Goal: Obtain resource: Download file/media

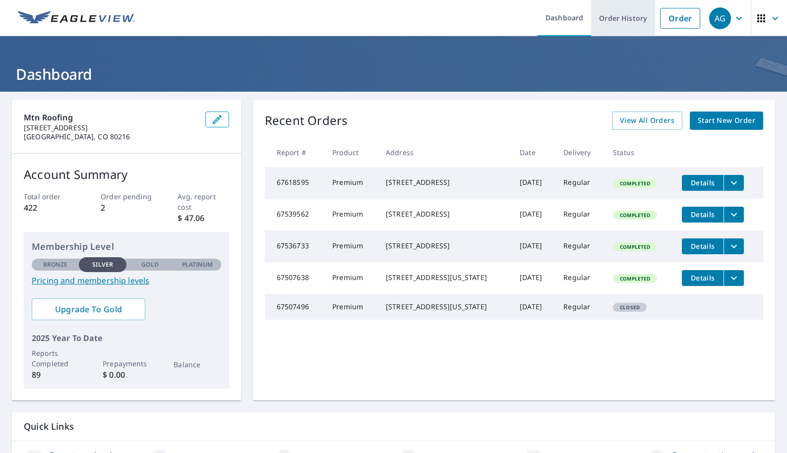
click at [621, 20] on link "Order History" at bounding box center [623, 18] width 64 height 36
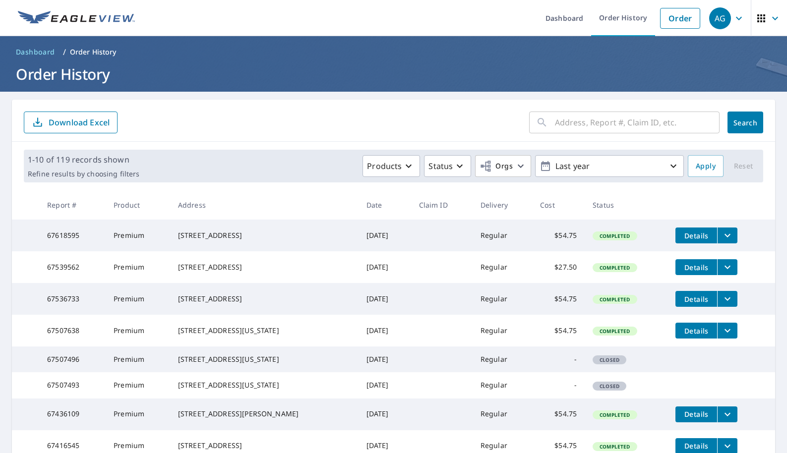
click at [578, 121] on input "text" at bounding box center [637, 123] width 165 height 28
type input "2020"
click at [746, 123] on button "Search" at bounding box center [746, 123] width 36 height 22
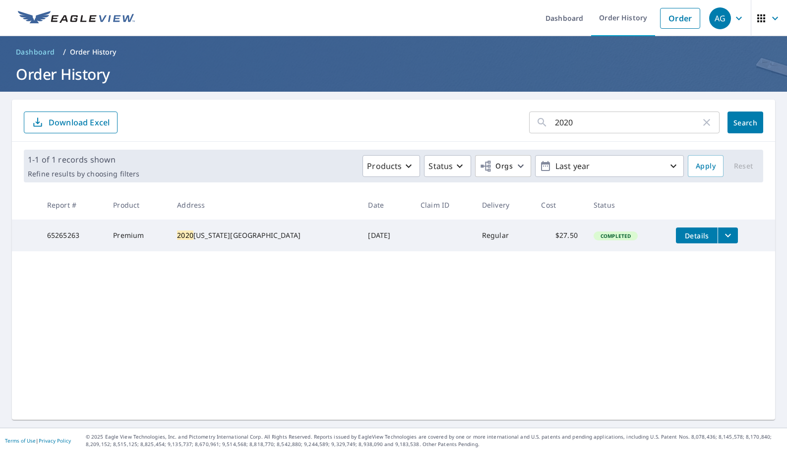
click at [688, 236] on span "Details" at bounding box center [697, 235] width 30 height 9
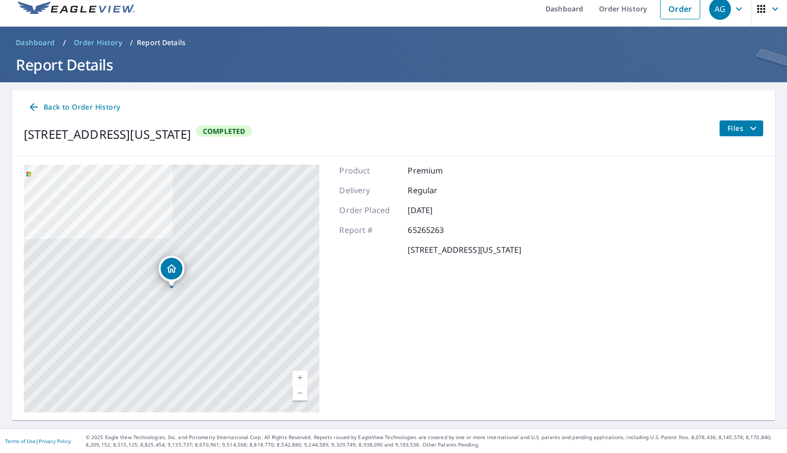
click at [39, 102] on icon at bounding box center [34, 107] width 12 height 12
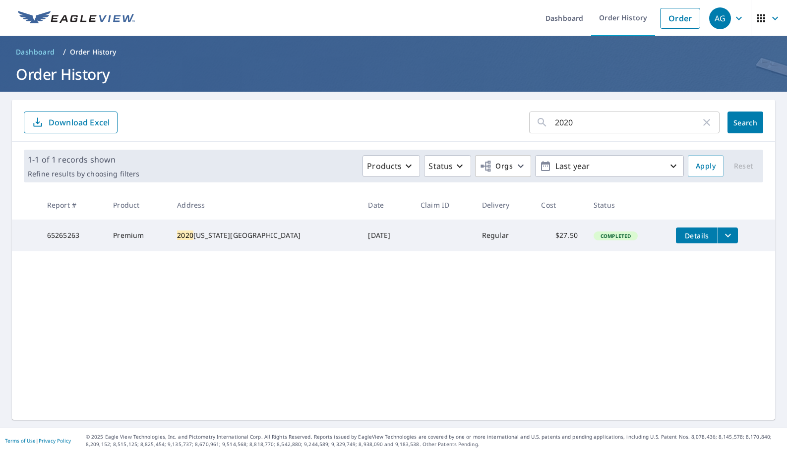
click at [64, 234] on td "65265263" at bounding box center [72, 236] width 66 height 32
click at [725, 235] on icon "filesDropdownBtn-65265263" at bounding box center [728, 235] width 6 height 3
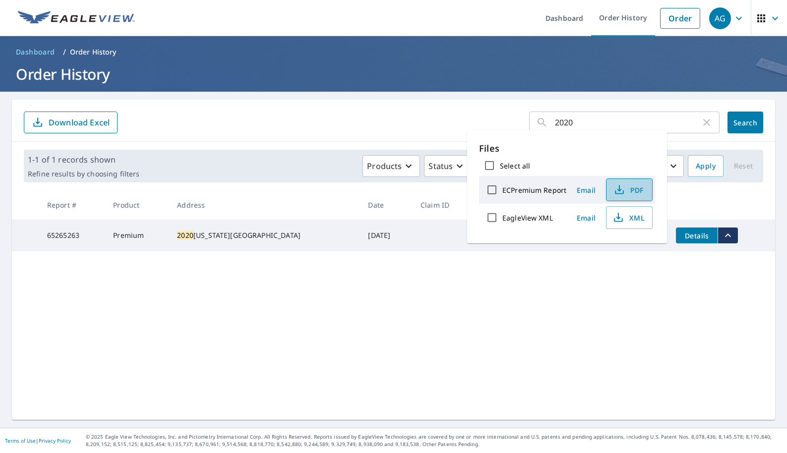
click at [630, 191] on span "PDF" at bounding box center [629, 190] width 32 height 12
